Goal: Register for event/course

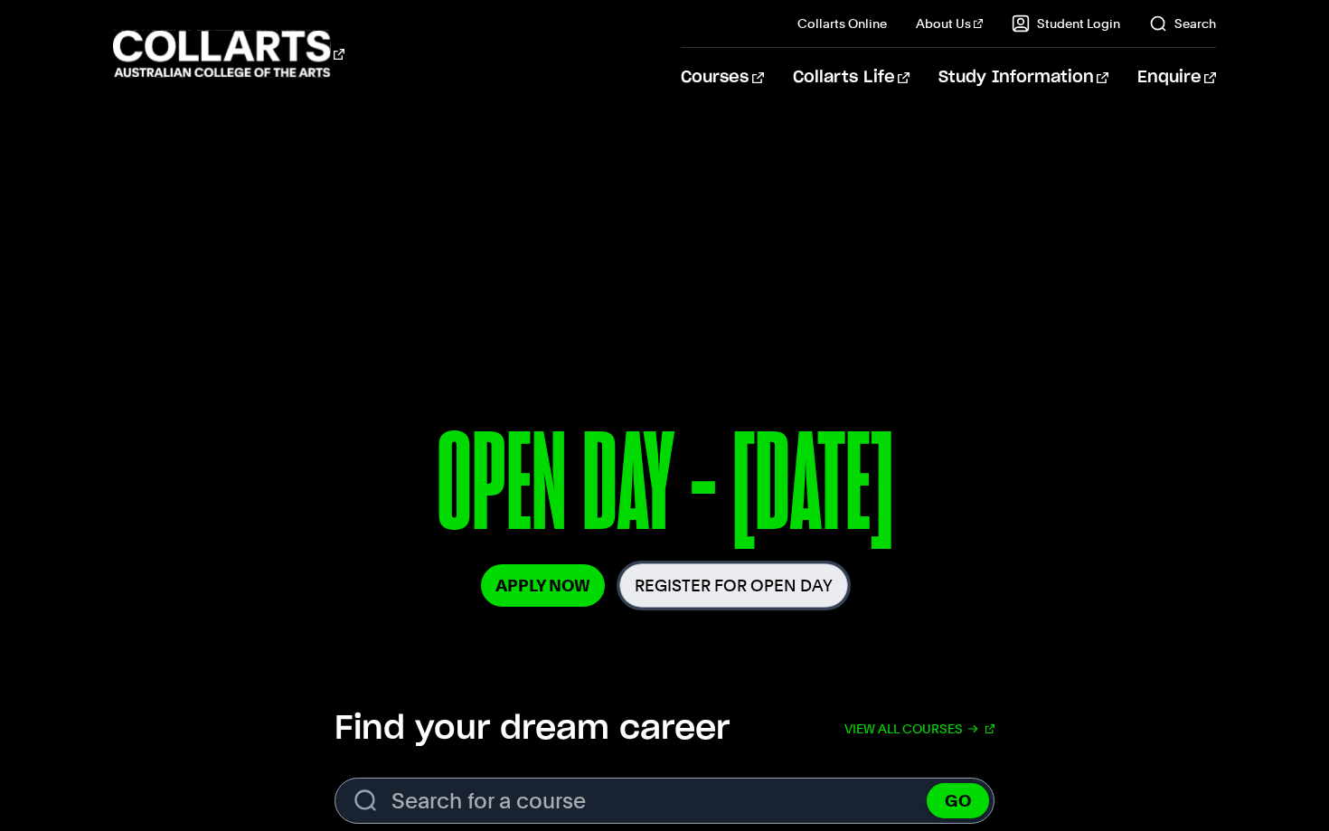
click at [674, 593] on link "Register for Open Day" at bounding box center [733, 585] width 229 height 44
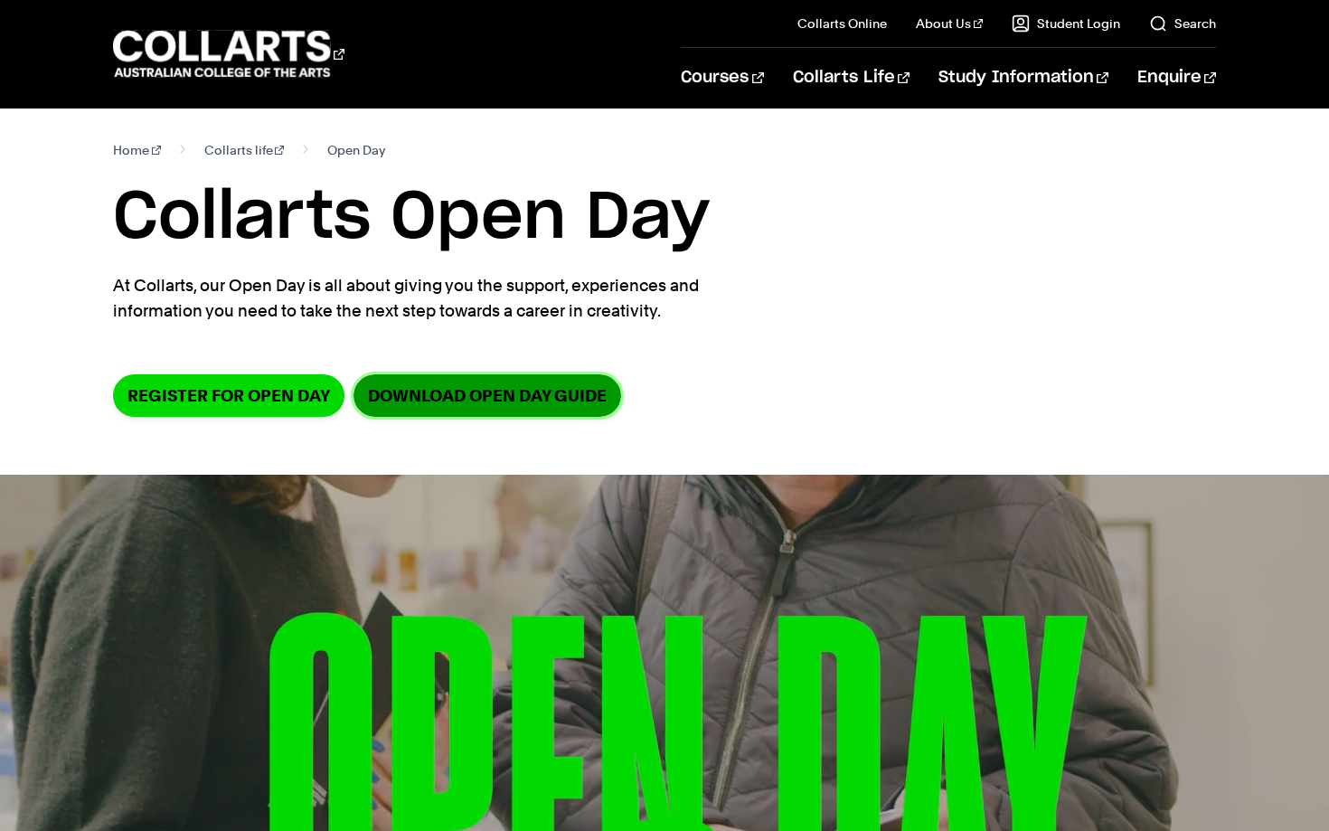
click at [447, 403] on link "DOWNLOAD OPEN DAY GUIDE" at bounding box center [487, 395] width 268 height 42
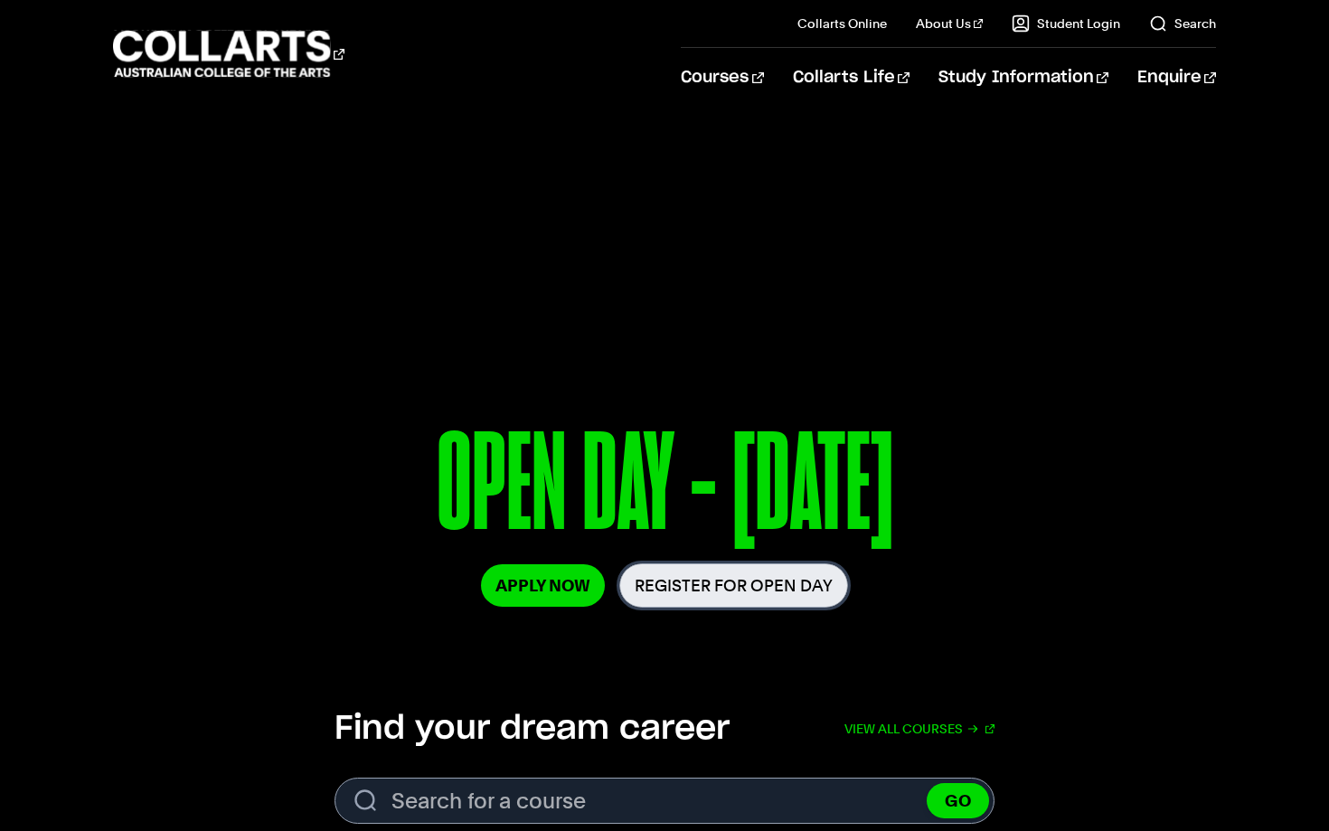
click at [668, 585] on link "Register for Open Day" at bounding box center [733, 585] width 229 height 44
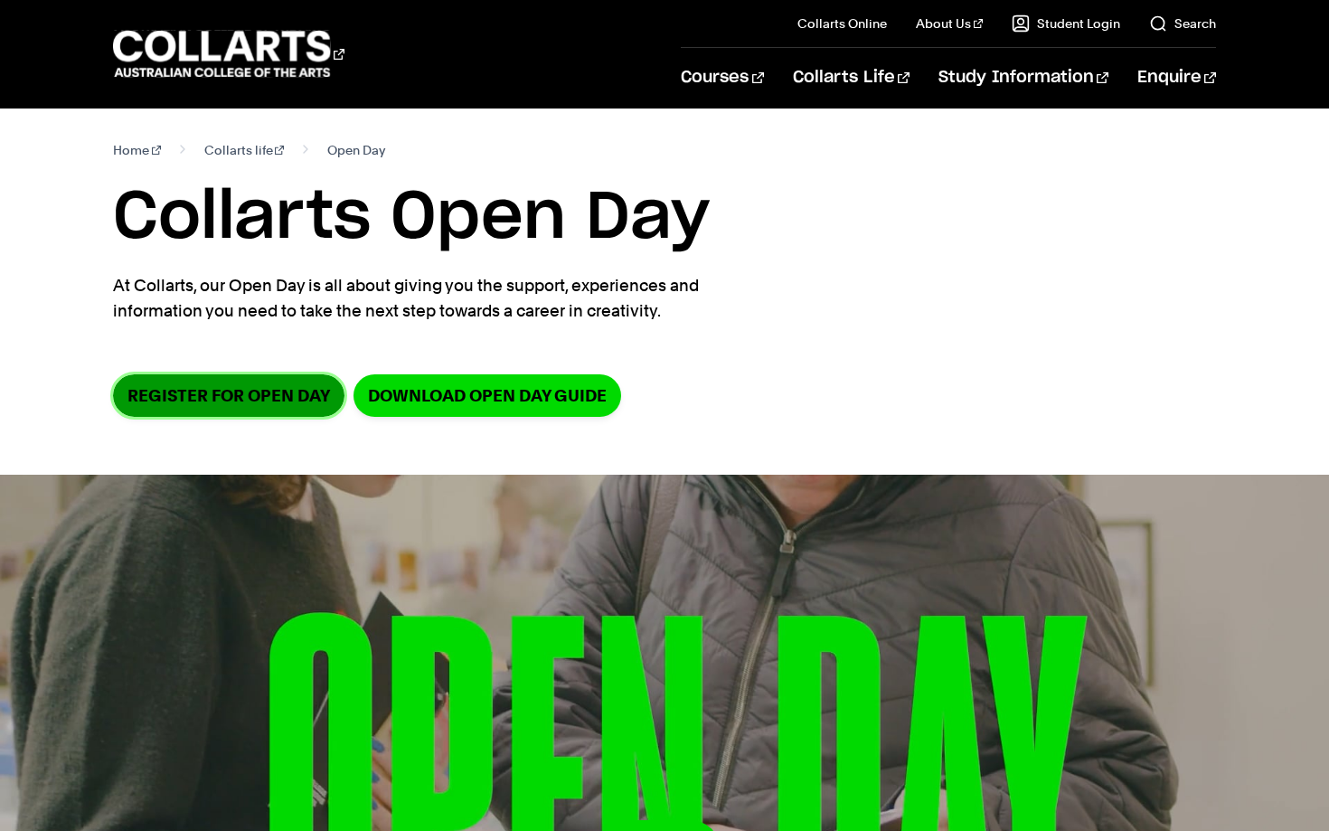
click at [292, 401] on link "Register for Open Day" at bounding box center [228, 395] width 231 height 42
